Goal: Understand process/instructions: Learn how to perform a task or action

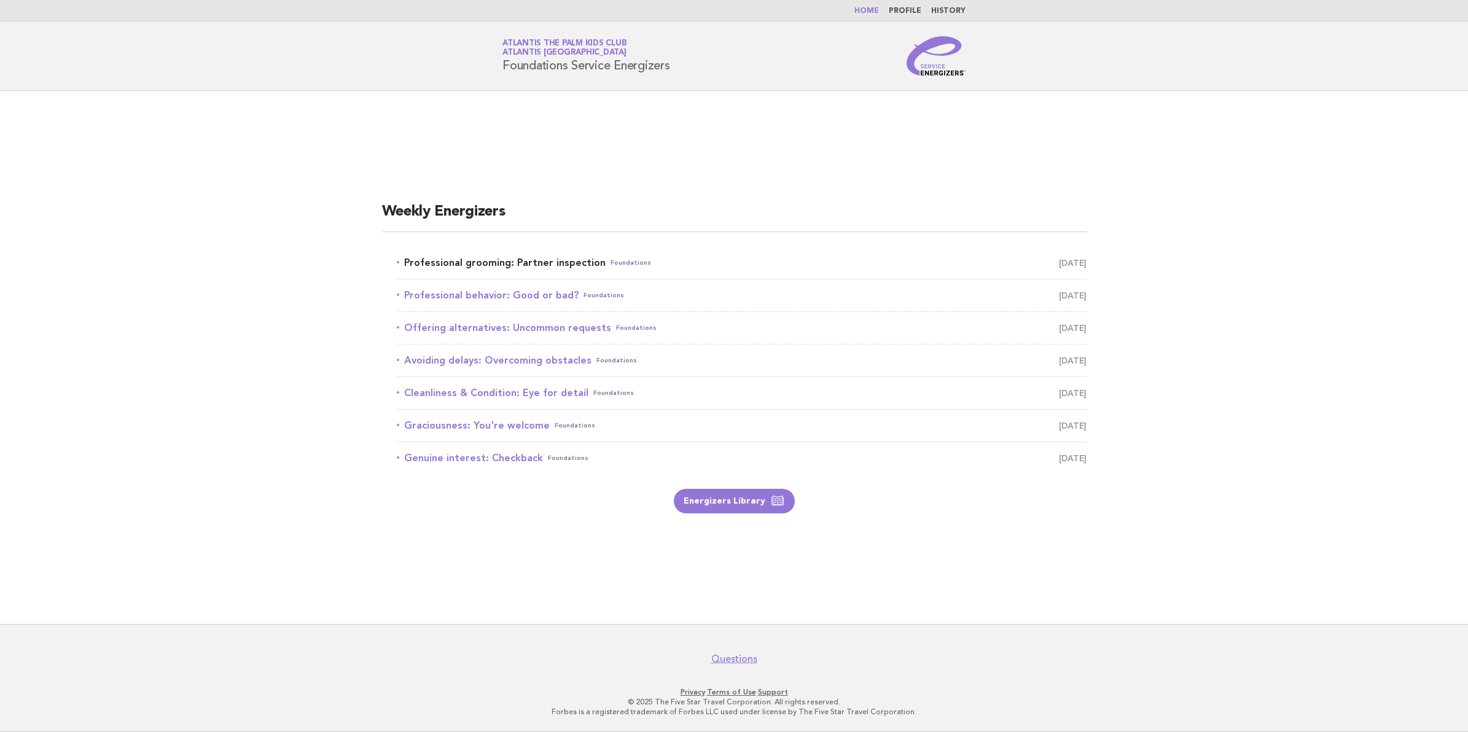
click at [547, 256] on link "Professional grooming: Partner inspection Foundations October 2" at bounding box center [742, 262] width 690 height 17
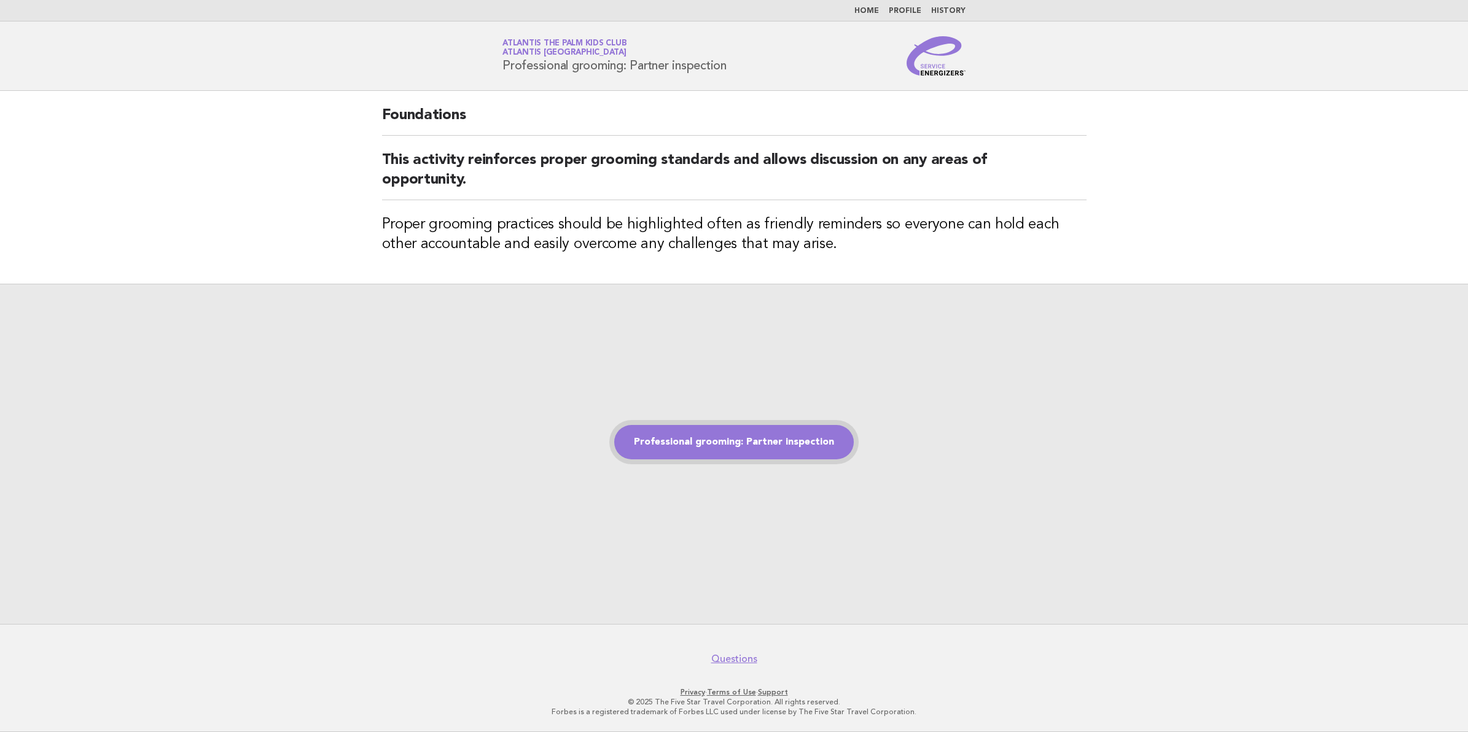
click at [781, 450] on link "Professional grooming: Partner inspection" at bounding box center [734, 442] width 240 height 34
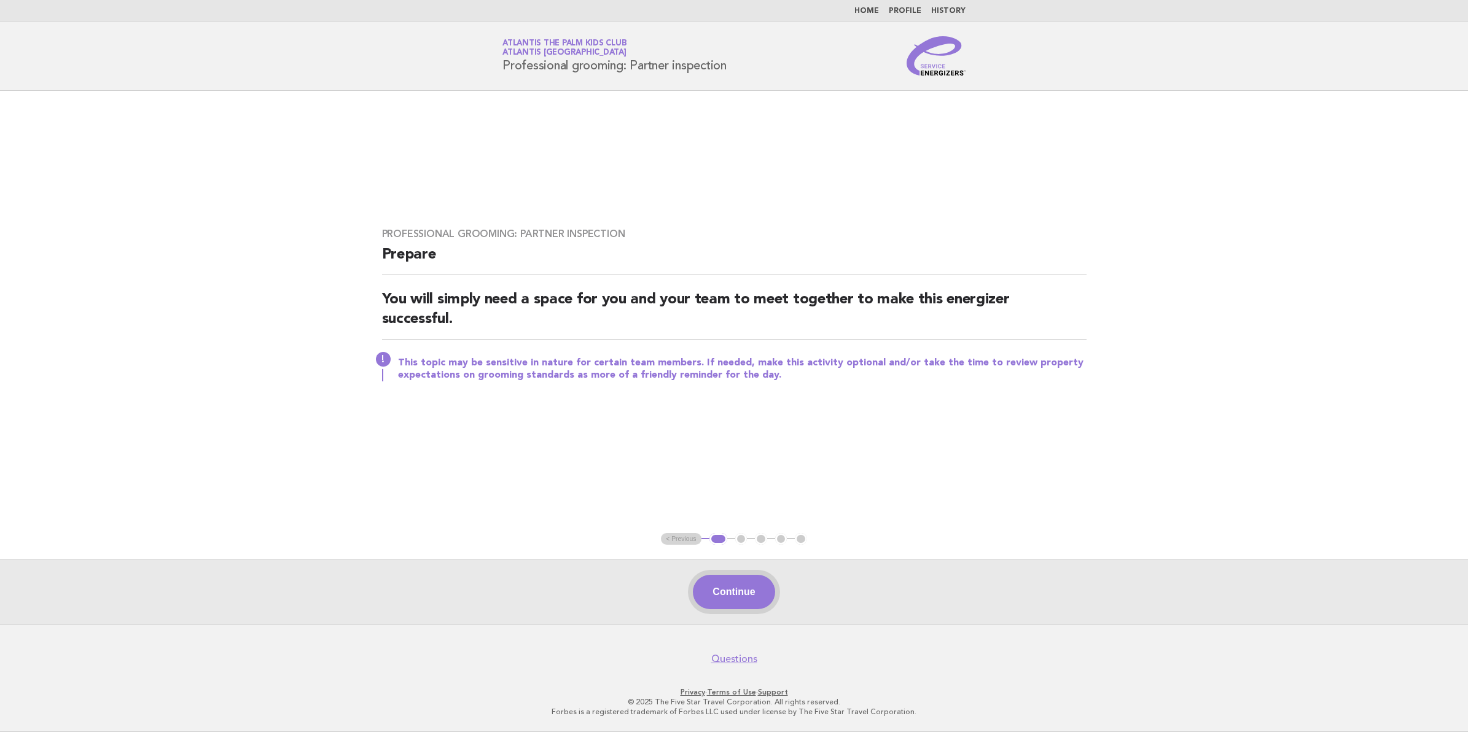
click at [708, 581] on button "Continue" at bounding box center [734, 592] width 82 height 34
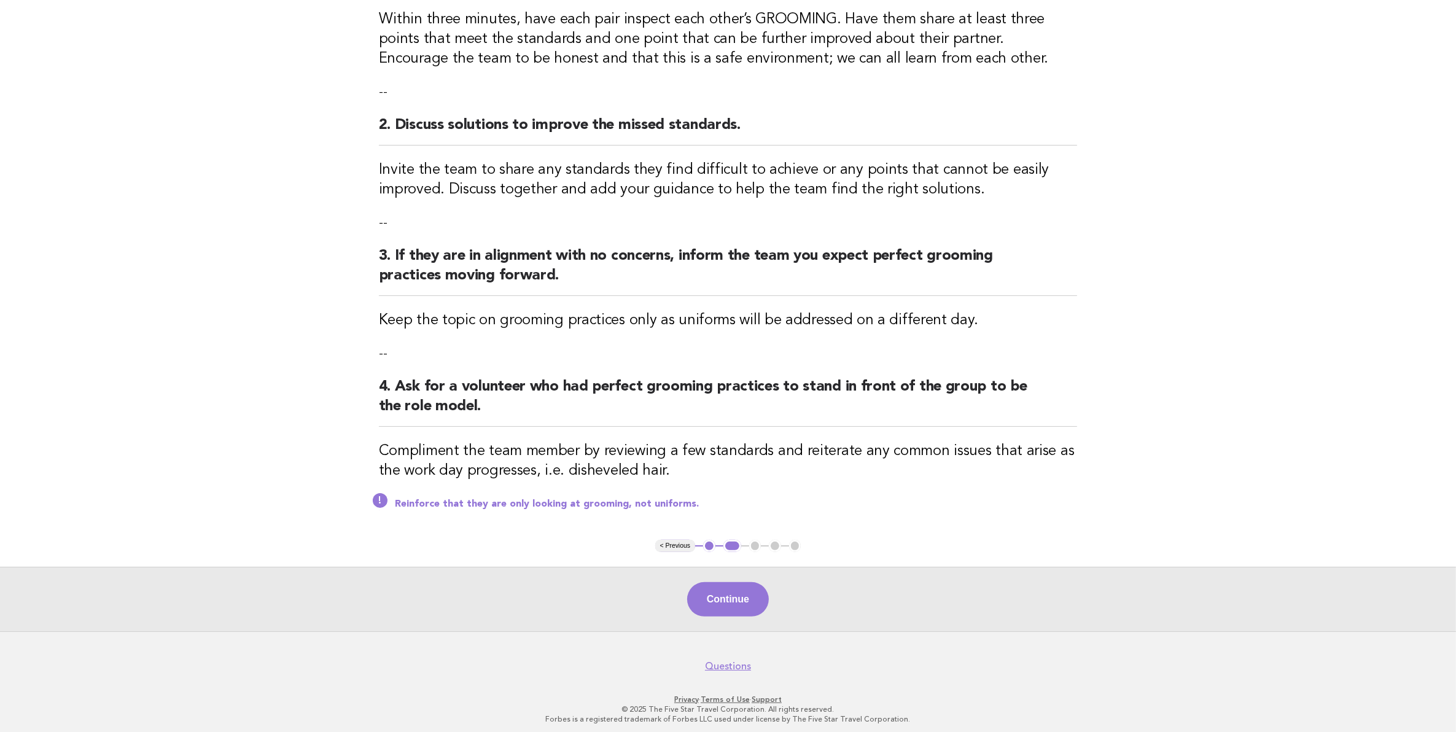
scroll to position [210, 0]
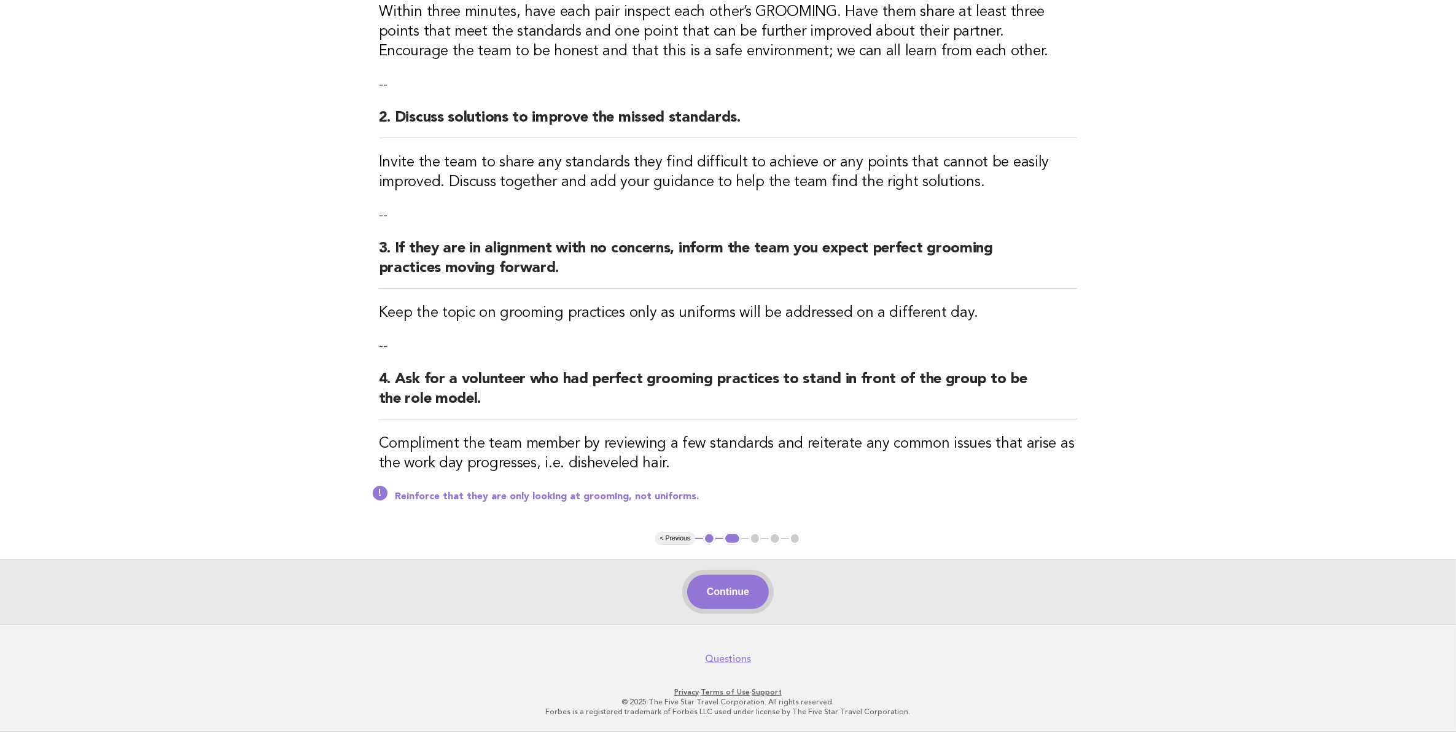
click at [751, 585] on button "Continue" at bounding box center [728, 592] width 82 height 34
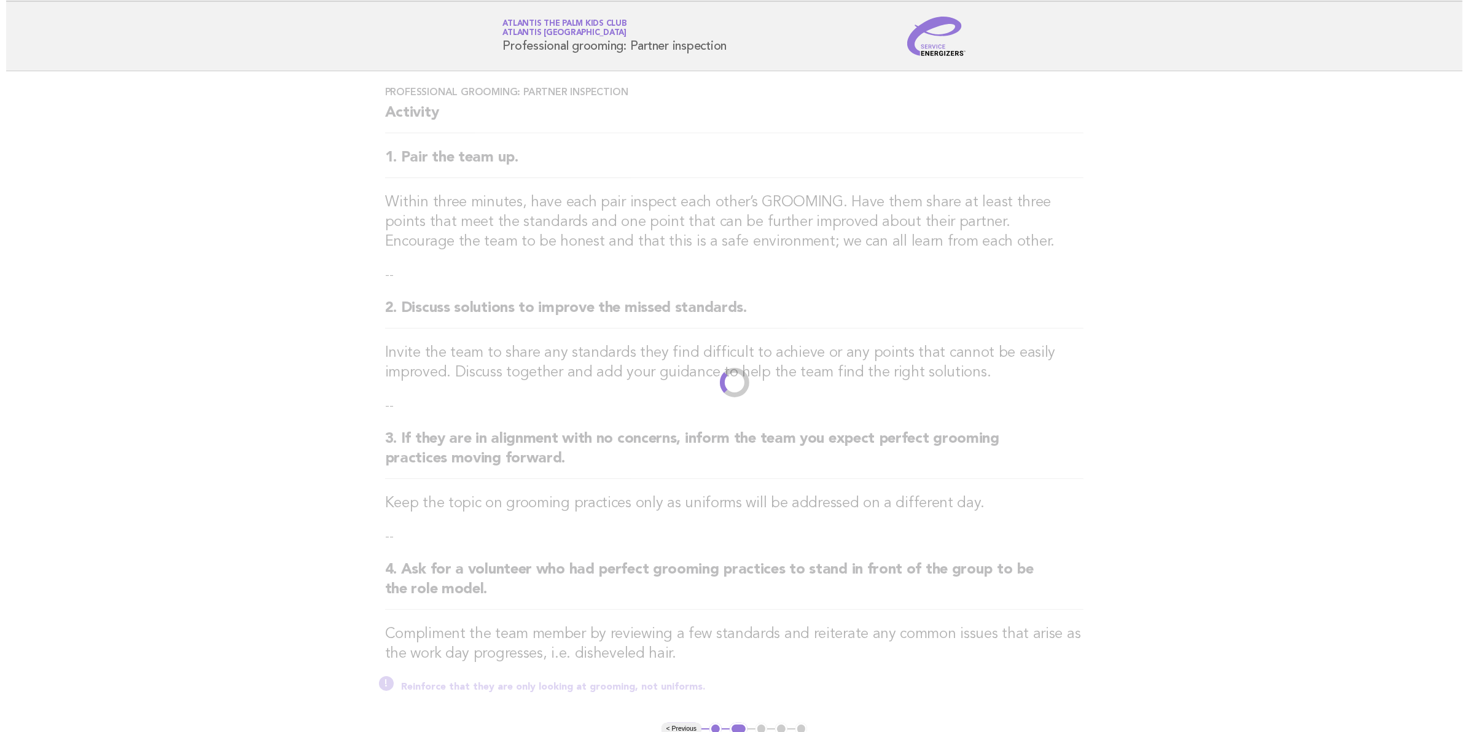
scroll to position [0, 0]
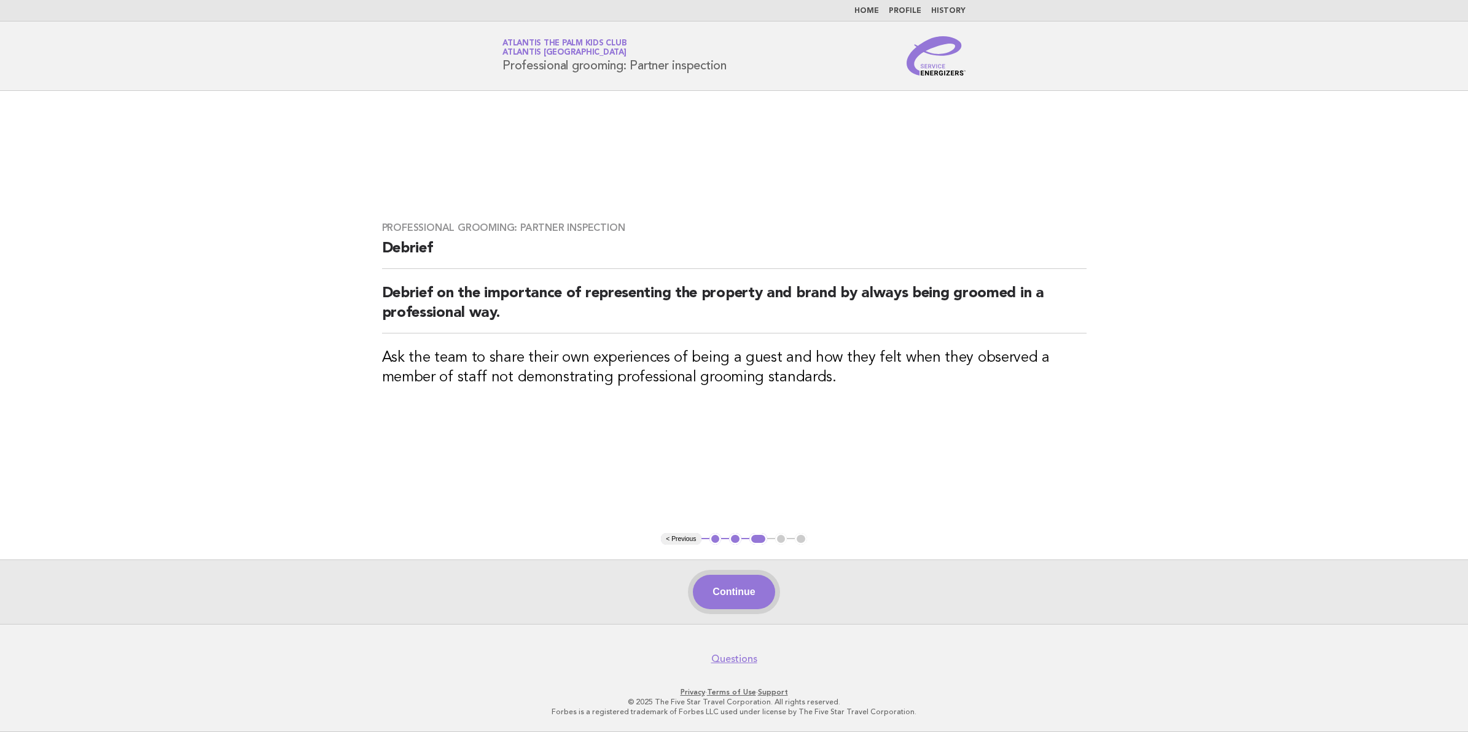
click at [742, 587] on button "Continue" at bounding box center [734, 592] width 82 height 34
